Goal: Find specific page/section: Find specific page/section

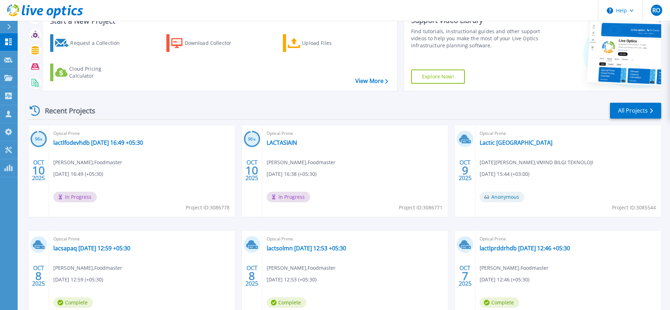
scroll to position [25, 0]
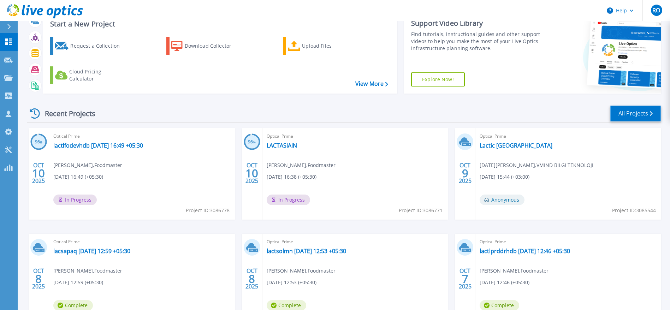
click at [636, 112] on link "All Projects" at bounding box center [635, 114] width 51 height 16
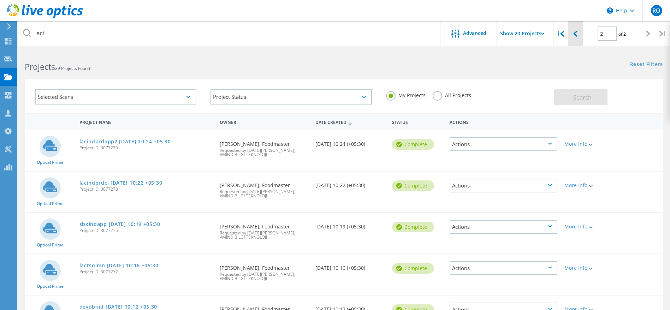
click at [573, 36] on icon at bounding box center [575, 34] width 4 height 6
type input "1"
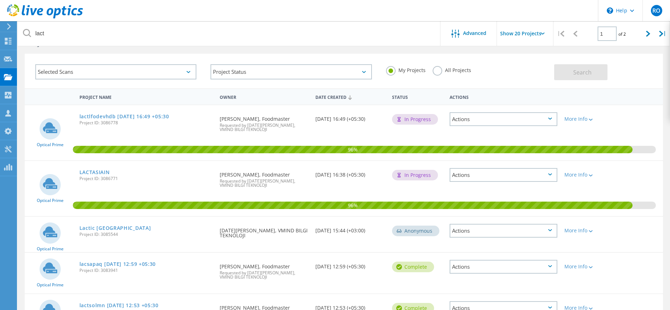
scroll to position [23, 0]
